Goal: Task Accomplishment & Management: Manage account settings

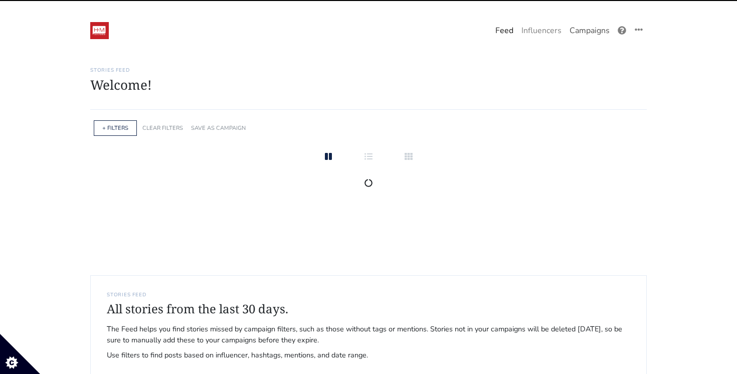
click at [602, 36] on link "Campaigns" at bounding box center [589, 31] width 48 height 20
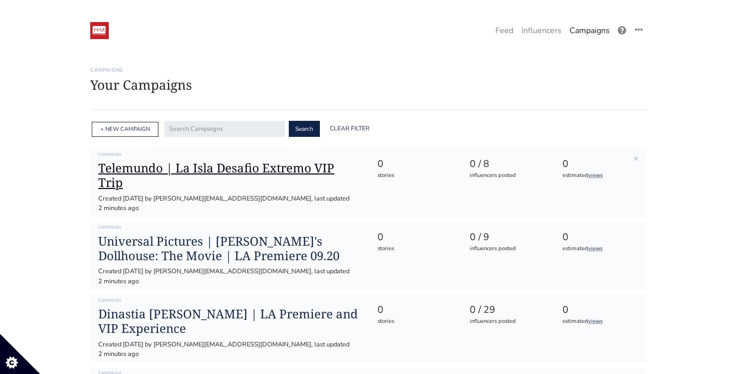
click at [261, 173] on h1 "Telemundo | La Isla Desafio Extremo VIP Trip" at bounding box center [229, 175] width 263 height 29
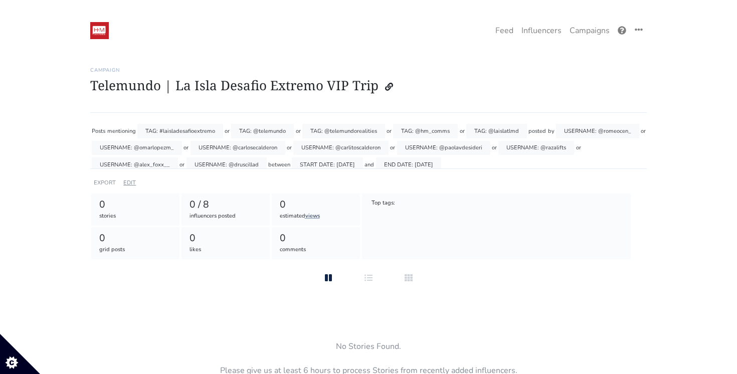
click at [131, 184] on link "EDIT" at bounding box center [129, 183] width 13 height 8
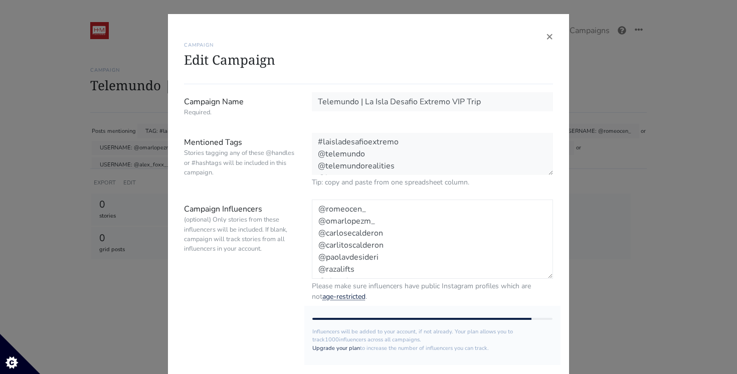
drag, startPoint x: 389, startPoint y: 243, endPoint x: 314, endPoint y: 241, distance: 75.2
click at [314, 241] on textarea "@romeocen_ @omarlopezm_ @carlosecalderon @carlitoscalderon @paolavdesideri @raz…" at bounding box center [432, 238] width 241 height 79
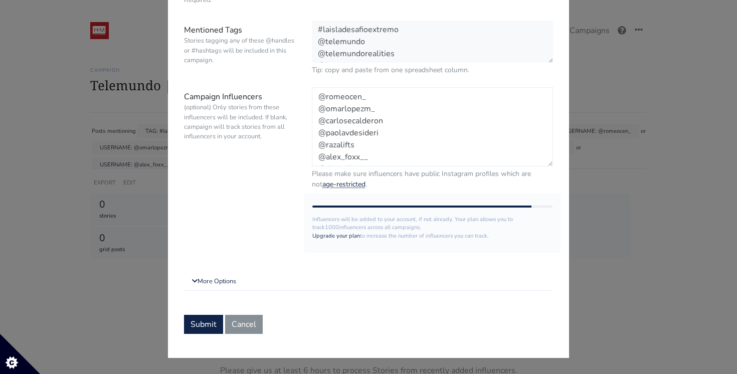
scroll to position [12, 0]
type textarea "@romeocen_ @omarlopezm_ @carlosecalderon @paolavdesideri @razalifts @alex_foxx_…"
click at [201, 324] on button "Submit" at bounding box center [203, 324] width 39 height 19
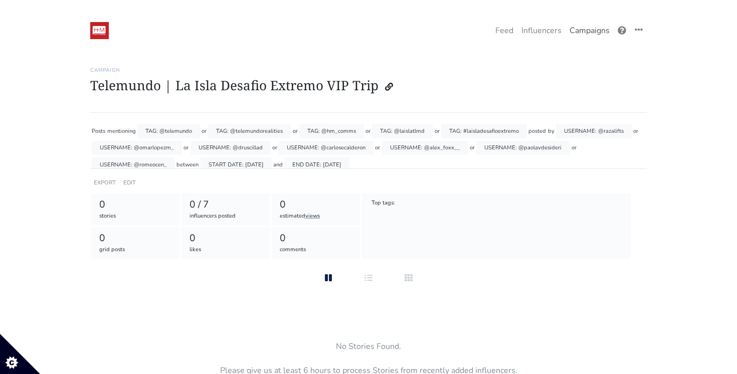
click at [601, 27] on link "Campaigns" at bounding box center [589, 31] width 48 height 20
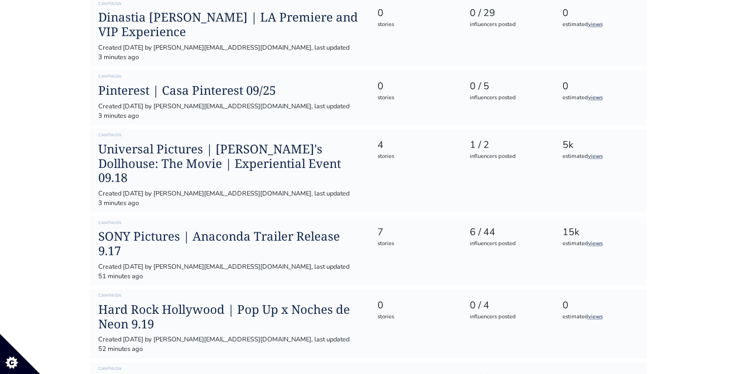
scroll to position [337, 0]
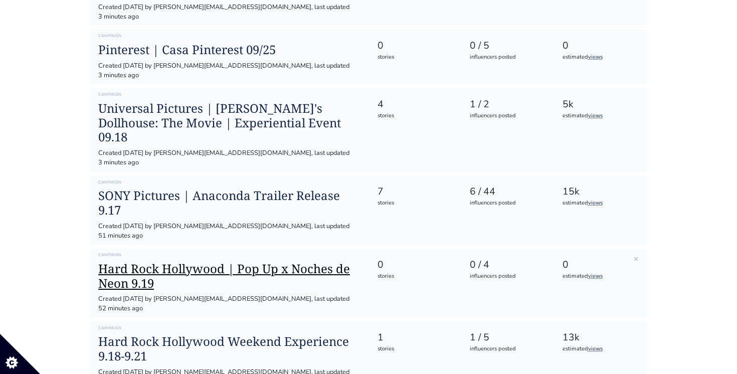
click at [226, 262] on h1 "Hard Rock Hollywood | Pop Up x Noches de Neon 9.19" at bounding box center [229, 276] width 263 height 29
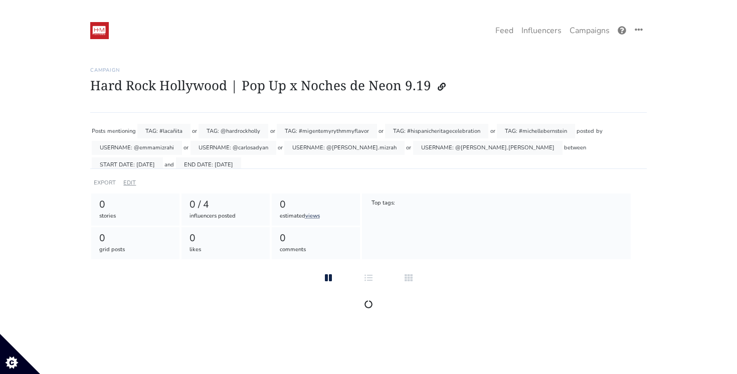
click at [131, 181] on link "EDIT" at bounding box center [129, 183] width 13 height 8
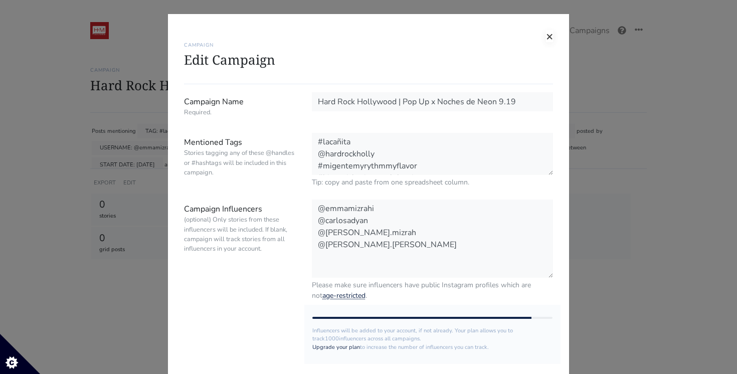
click at [549, 38] on span "×" at bounding box center [549, 36] width 7 height 16
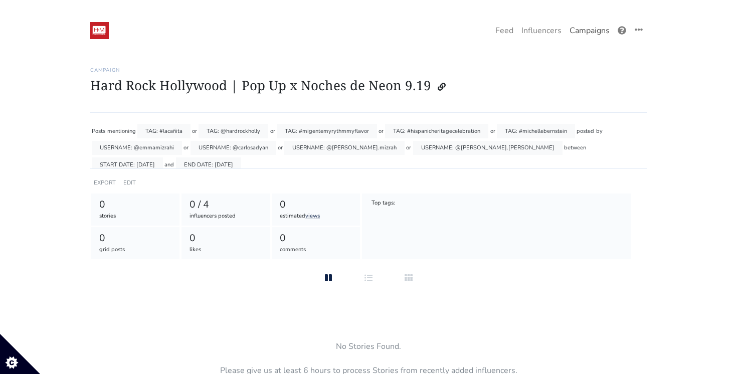
click at [581, 33] on link "Campaigns" at bounding box center [589, 31] width 48 height 20
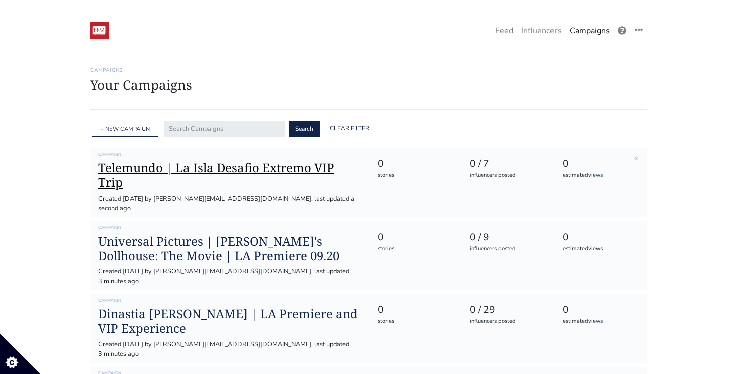
click at [258, 166] on h1 "Telemundo | La Isla Desafio Extremo VIP Trip" at bounding box center [229, 175] width 263 height 29
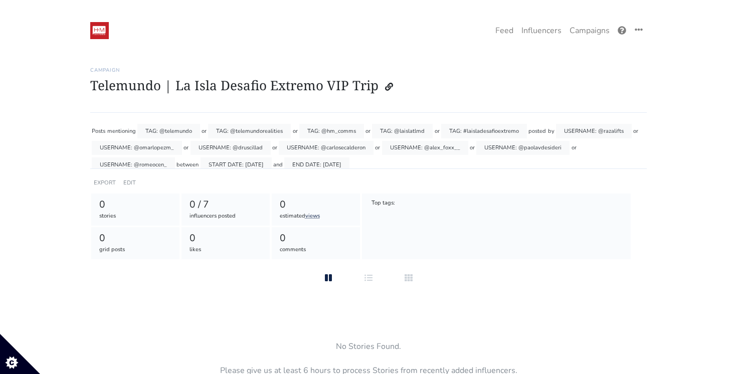
click at [137, 184] on div "Posts mentioning TAG: @telemundo or TAG: @telemundorealities or TAG: @hm_comms …" at bounding box center [368, 190] width 556 height 139
click at [129, 178] on div "EDIT" at bounding box center [129, 182] width 17 height 15
click at [129, 183] on link "EDIT" at bounding box center [129, 183] width 13 height 8
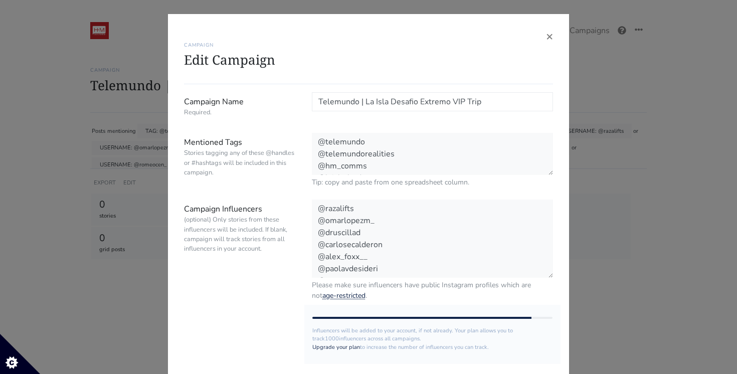
scroll to position [12, 0]
click at [547, 41] on span "×" at bounding box center [549, 36] width 7 height 16
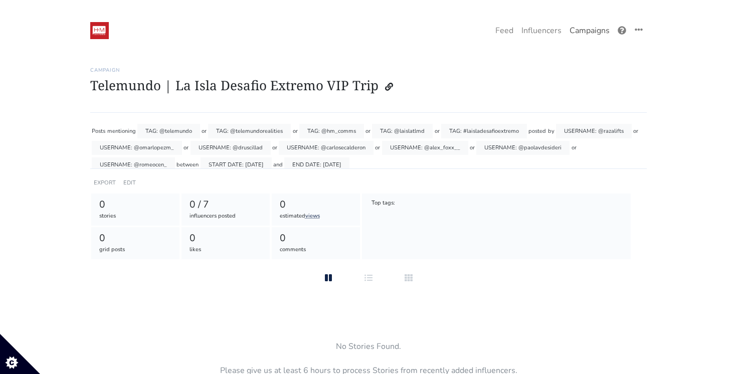
click at [583, 34] on link "Campaigns" at bounding box center [589, 31] width 48 height 20
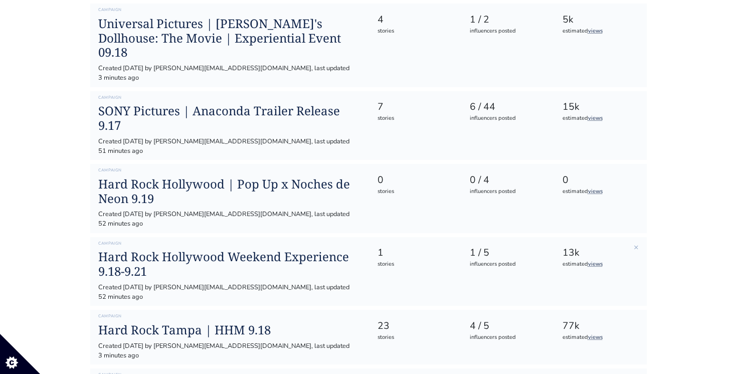
scroll to position [428, 0]
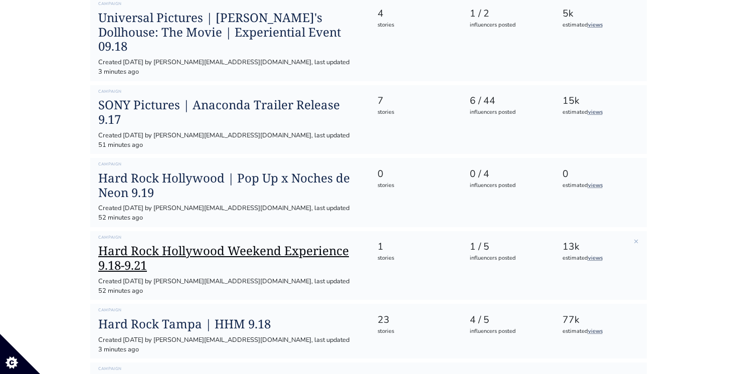
click at [278, 244] on h1 "Hard Rock Hollywood Weekend Experience 9.18-9.21" at bounding box center [229, 258] width 263 height 29
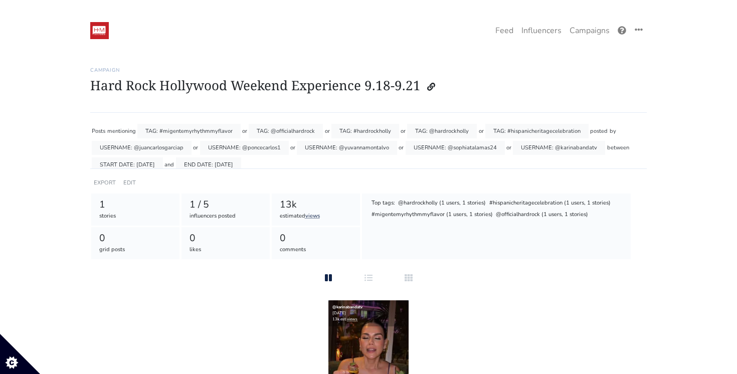
click at [132, 176] on div "EDIT" at bounding box center [129, 182] width 17 height 15
click at [130, 180] on link "EDIT" at bounding box center [129, 183] width 13 height 8
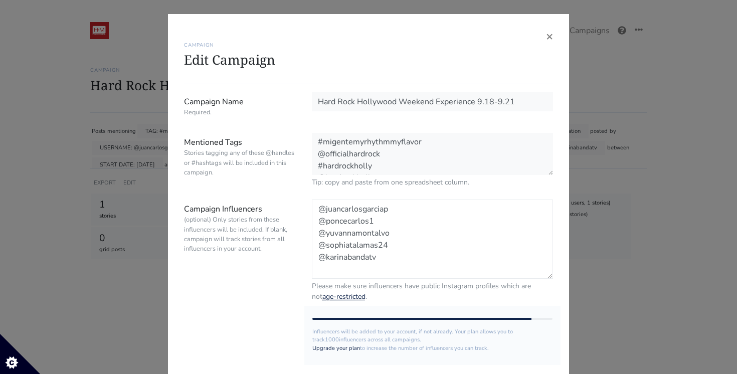
drag, startPoint x: 391, startPoint y: 206, endPoint x: 331, endPoint y: 203, distance: 60.3
click at [331, 203] on textarea "@juancarlosgarciap @poncecarlos1 @yuvannamontalvo @sophiatalamas24 @karinabanda…" at bounding box center [432, 238] width 241 height 79
